Goal: Transaction & Acquisition: Purchase product/service

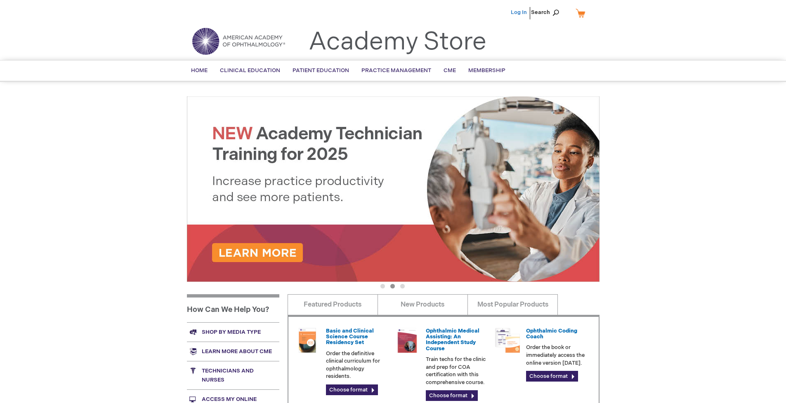
click at [519, 12] on link "Log In" at bounding box center [518, 12] width 16 height 7
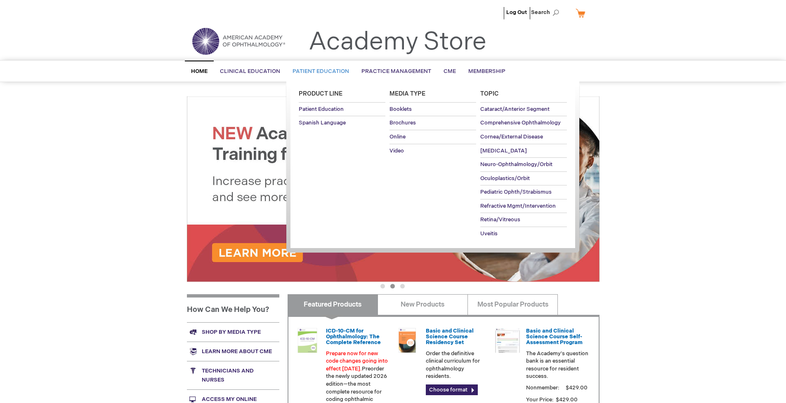
click at [318, 71] on span "Patient Education" at bounding box center [320, 71] width 56 height 7
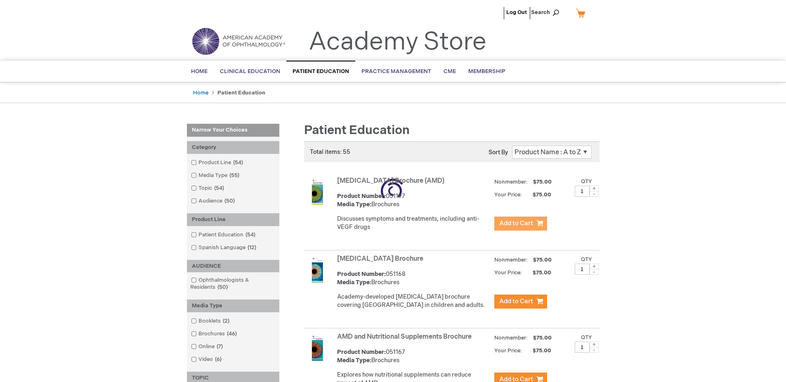
click at [520, 223] on span "Add to Cart" at bounding box center [516, 223] width 34 height 8
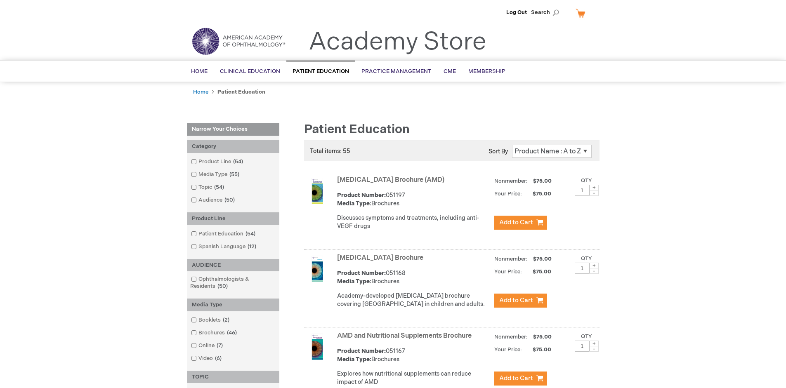
click at [406, 340] on link "AMD and Nutritional Supplements Brochure" at bounding box center [404, 336] width 134 height 8
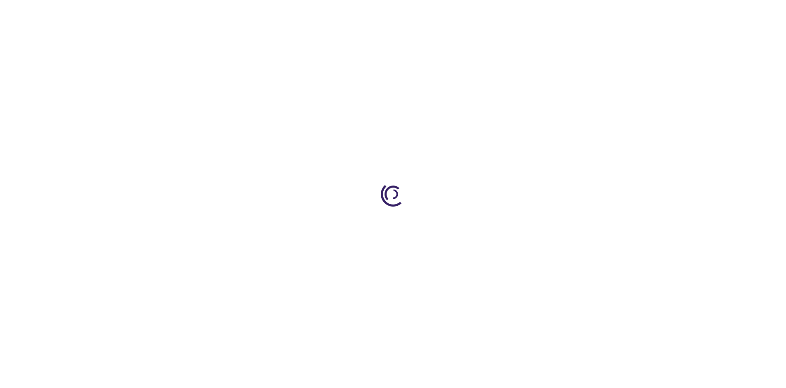
type input "1"
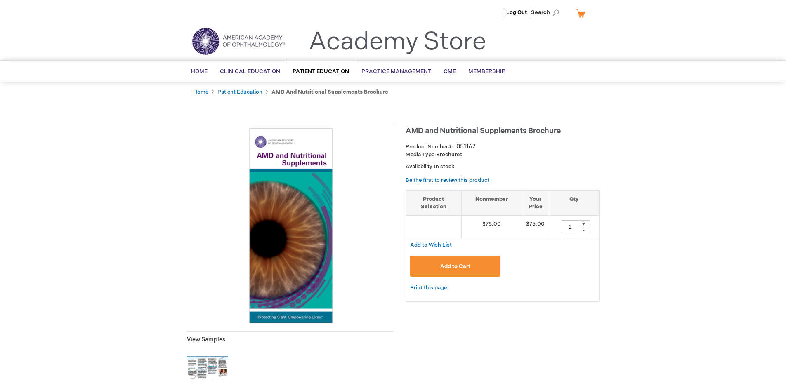
click at [455, 266] on span "Add to Cart" at bounding box center [455, 266] width 30 height 7
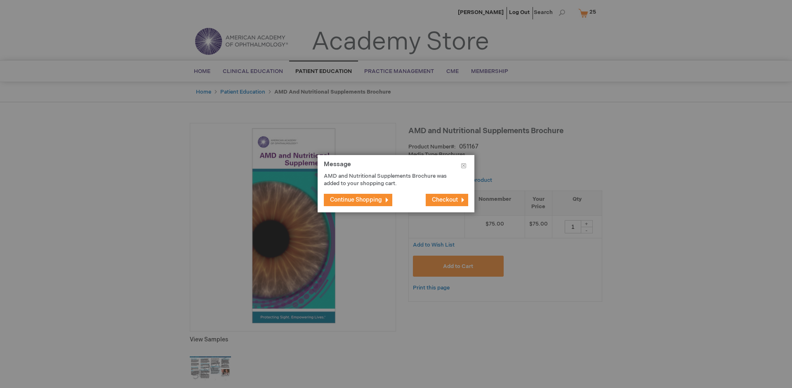
click at [356, 200] on span "Continue Shopping" at bounding box center [356, 199] width 52 height 7
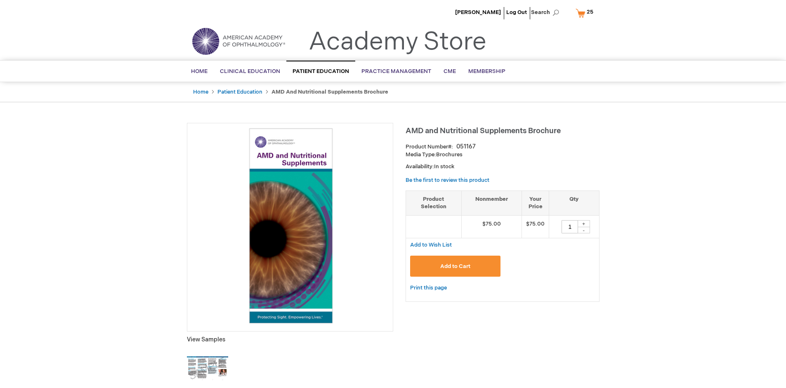
click at [586, 13] on span "25 25 items" at bounding box center [589, 12] width 9 height 10
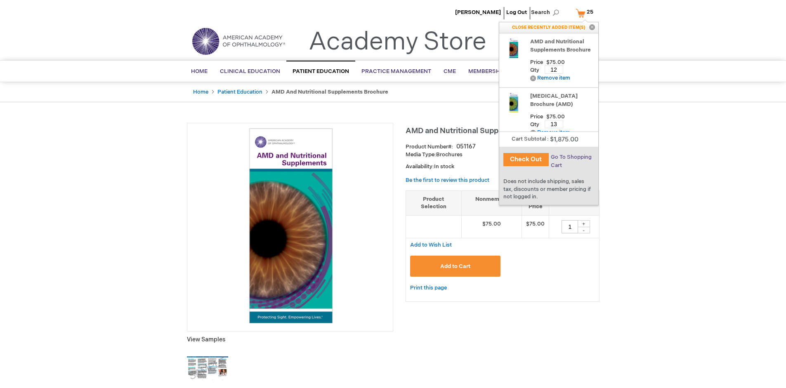
click at [570, 157] on span "Go To Shopping Cart" at bounding box center [570, 161] width 41 height 15
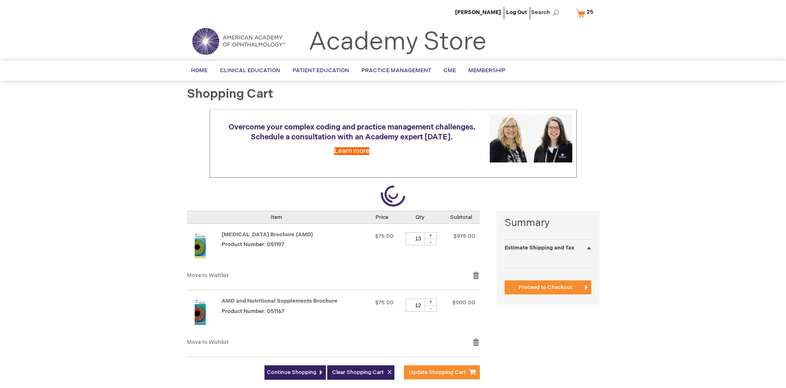
select select "US"
select select "41"
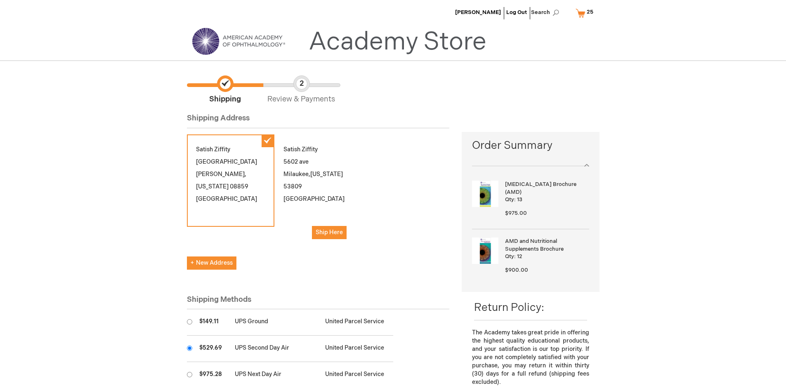
click at [189, 348] on input "radio" at bounding box center [189, 348] width 5 height 5
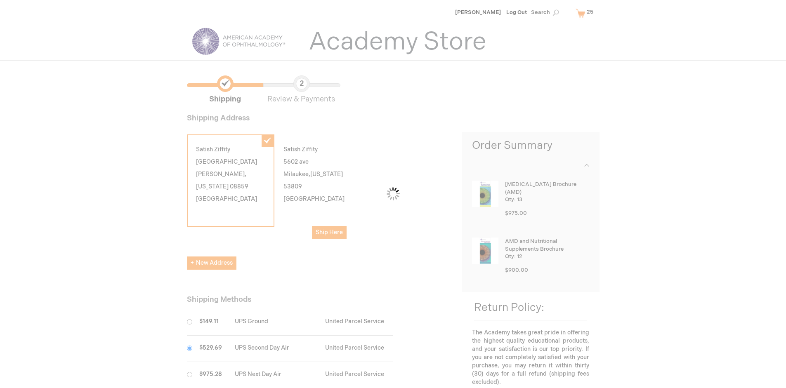
scroll to position [41, 0]
